Goal: Task Accomplishment & Management: Use online tool/utility

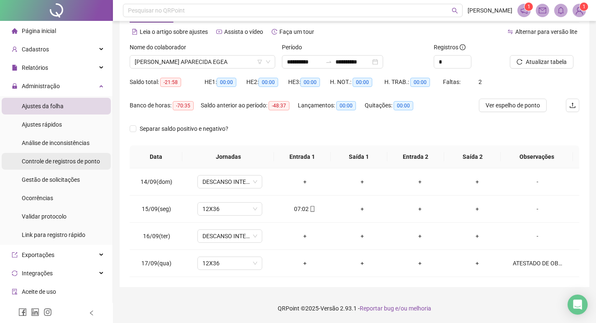
scroll to position [34, 0]
click at [54, 105] on span "Ajustes da folha" at bounding box center [43, 106] width 42 height 7
click at [56, 125] on span "Ajustes rápidos" at bounding box center [42, 124] width 40 height 7
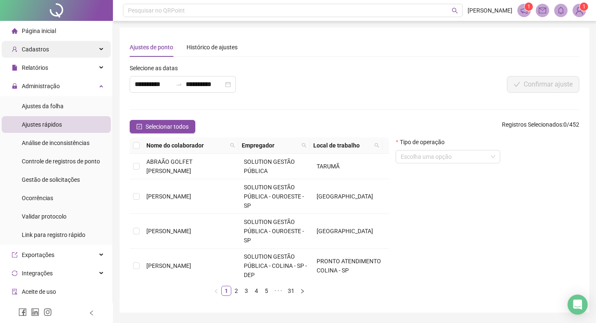
click at [48, 52] on div "Cadastros" at bounding box center [56, 49] width 109 height 17
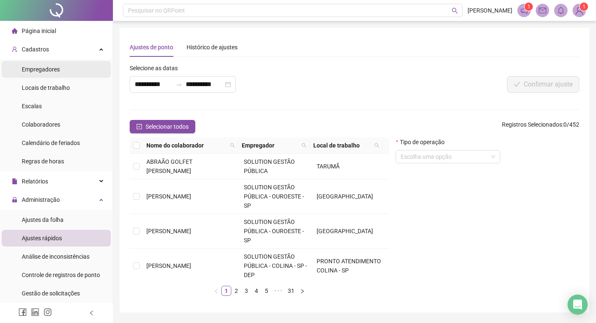
click at [50, 71] on span "Empregadores" at bounding box center [41, 69] width 38 height 7
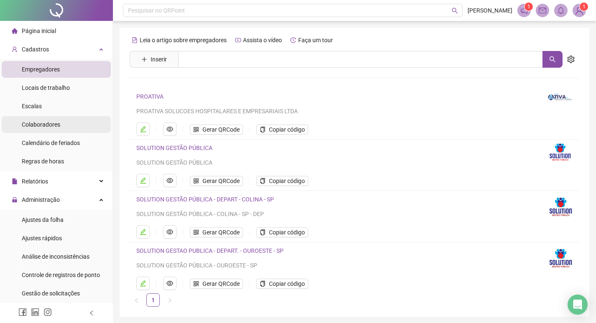
click at [55, 119] on div "Colaboradores" at bounding box center [41, 124] width 38 height 17
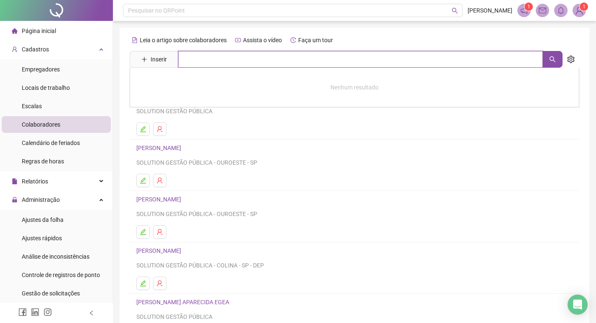
click at [209, 54] on input "text" at bounding box center [360, 59] width 365 height 17
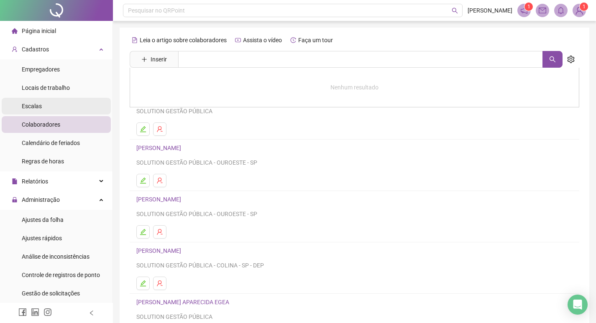
click at [49, 106] on li "Escalas" at bounding box center [56, 106] width 109 height 17
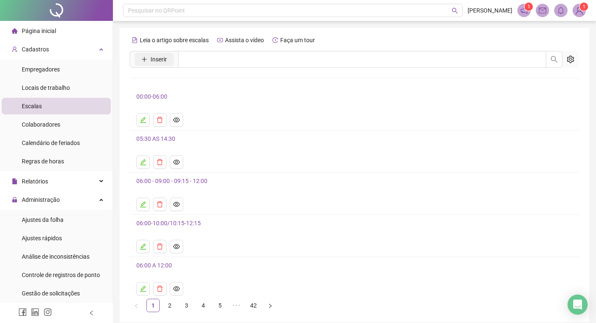
click at [161, 64] on span "Inserir" at bounding box center [159, 59] width 16 height 9
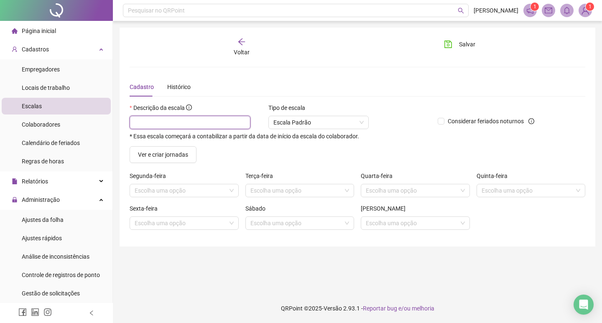
click at [177, 120] on input "text" at bounding box center [190, 122] width 121 height 13
type input "**********"
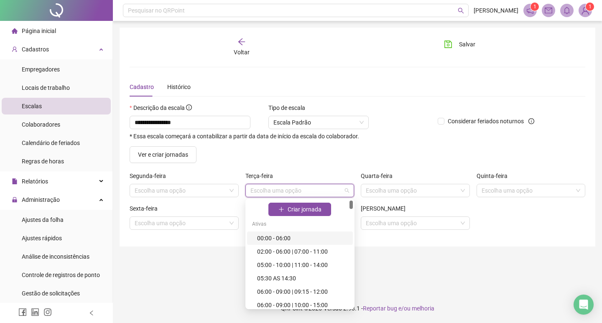
click at [272, 193] on input "search" at bounding box center [296, 190] width 92 height 13
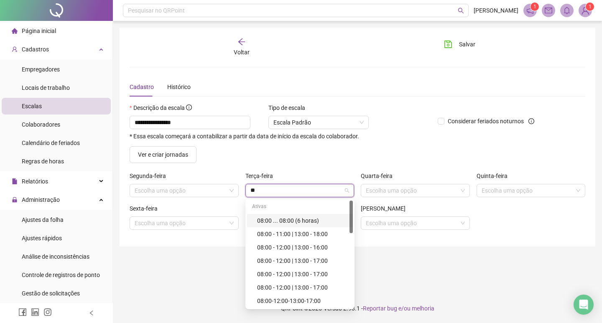
type input "***"
click at [313, 260] on div "08:00 - 12:00 | 13:00 - 17:00" at bounding box center [302, 260] width 91 height 9
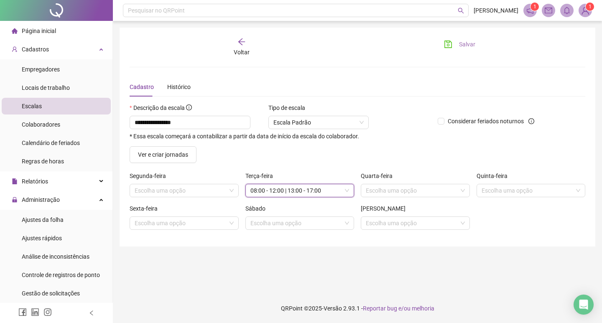
click at [469, 47] on span "Salvar" at bounding box center [467, 44] width 16 height 9
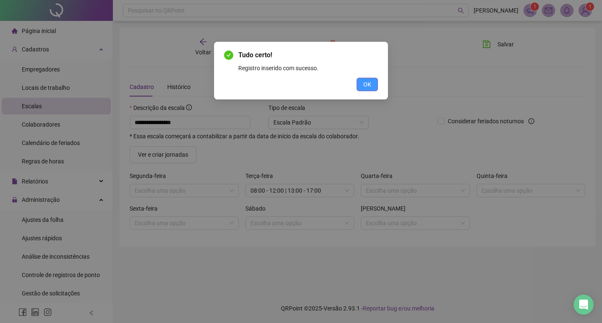
click at [365, 84] on span "OK" at bounding box center [367, 84] width 8 height 9
